Goal: Navigation & Orientation: Find specific page/section

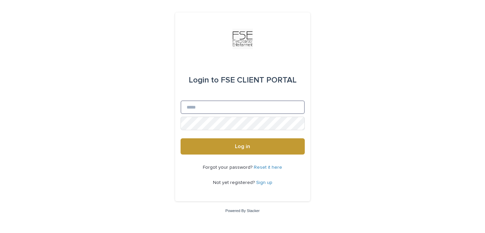
click at [233, 106] on input "Email" at bounding box center [243, 107] width 124 height 14
type input "**********"
click at [181, 138] on button "Log in" at bounding box center [243, 146] width 124 height 16
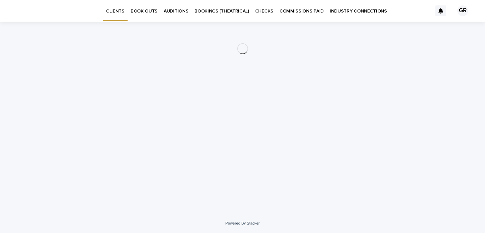
click at [221, 12] on p "BOOKINGS (THEATRICAL)" at bounding box center [221, 7] width 55 height 14
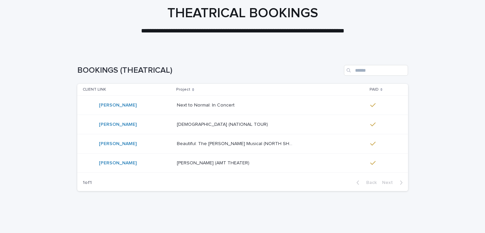
scroll to position [42, 0]
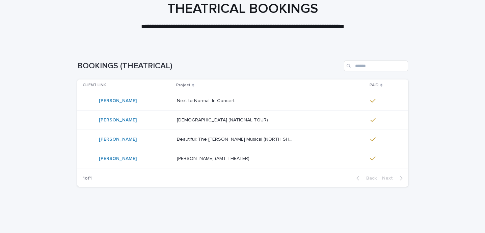
click at [274, 98] on p at bounding box center [236, 101] width 118 height 6
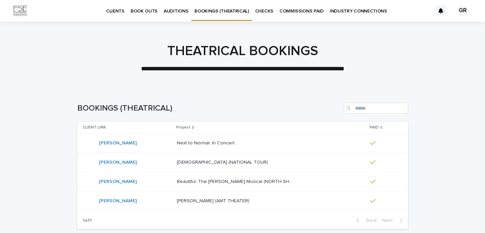
click at [211, 188] on td "Beautiful: The Carole King Musical (NORTH SHORE) Beautiful: The Carole King Mus…" at bounding box center [270, 181] width 193 height 19
click at [165, 201] on td "Garland Ray" at bounding box center [125, 200] width 97 height 19
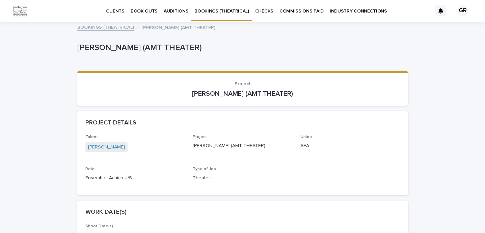
click at [352, 15] on link "INDUSTRY CONNECTIONS" at bounding box center [358, 10] width 63 height 21
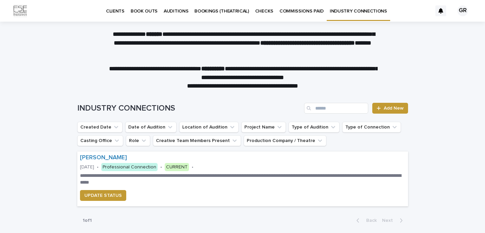
click at [112, 12] on p "CLIENTS" at bounding box center [115, 7] width 19 height 14
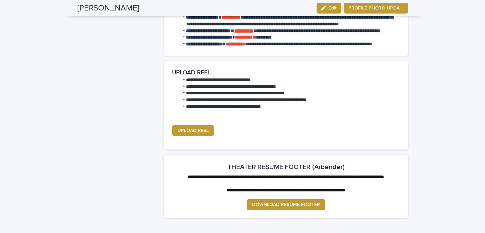
scroll to position [905, 0]
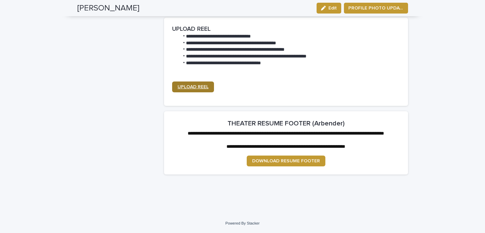
click at [191, 92] on link "UPLOAD REEL" at bounding box center [193, 86] width 42 height 11
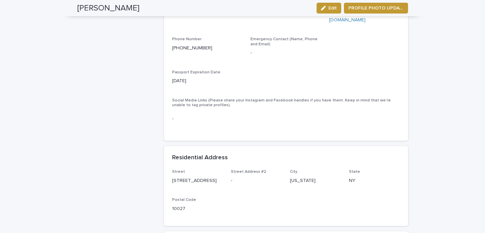
scroll to position [0, 0]
